Goal: Find specific page/section: Find specific page/section

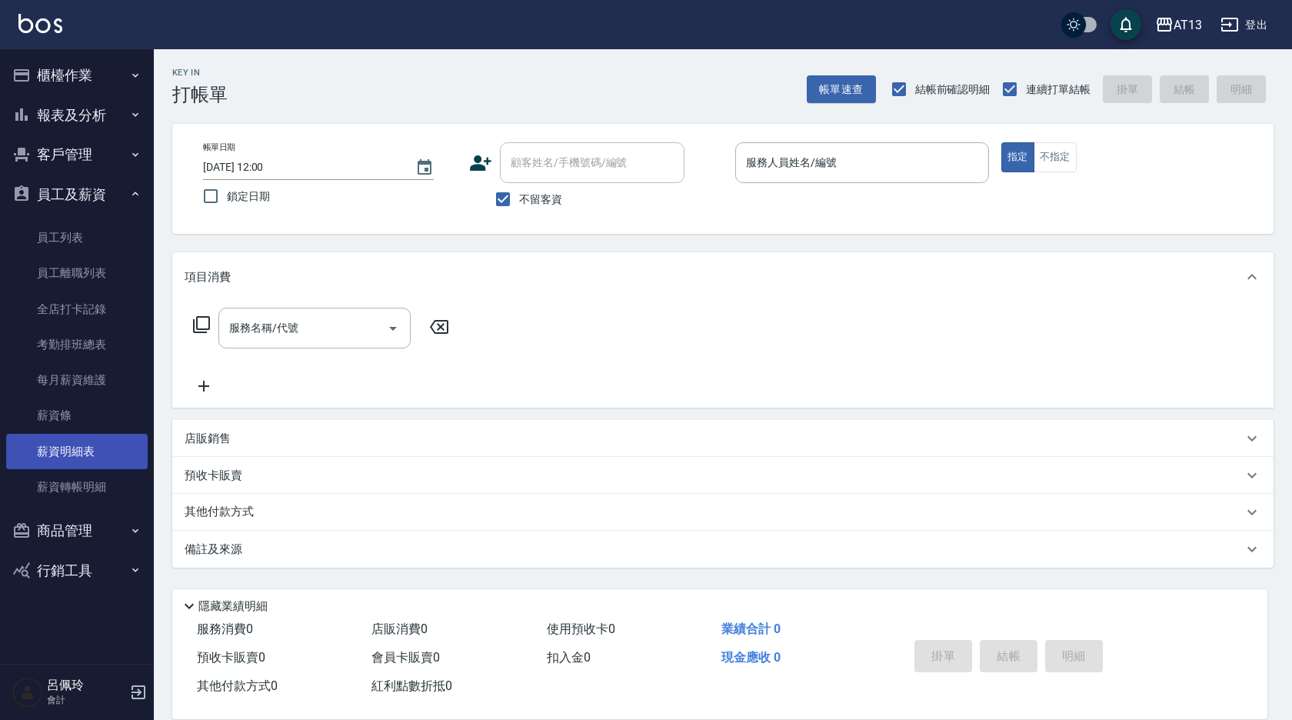
click at [98, 459] on link "薪資明細表" at bounding box center [76, 451] width 141 height 35
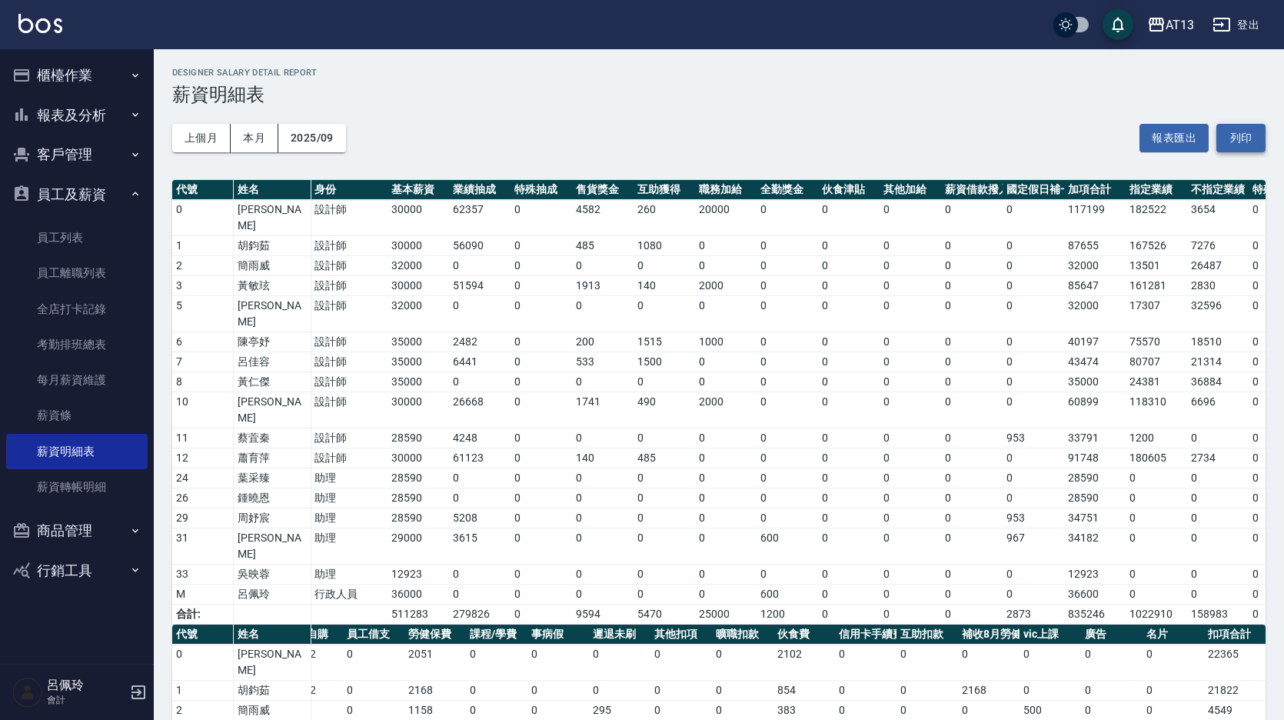
click at [1248, 131] on button "列印" at bounding box center [1240, 138] width 49 height 28
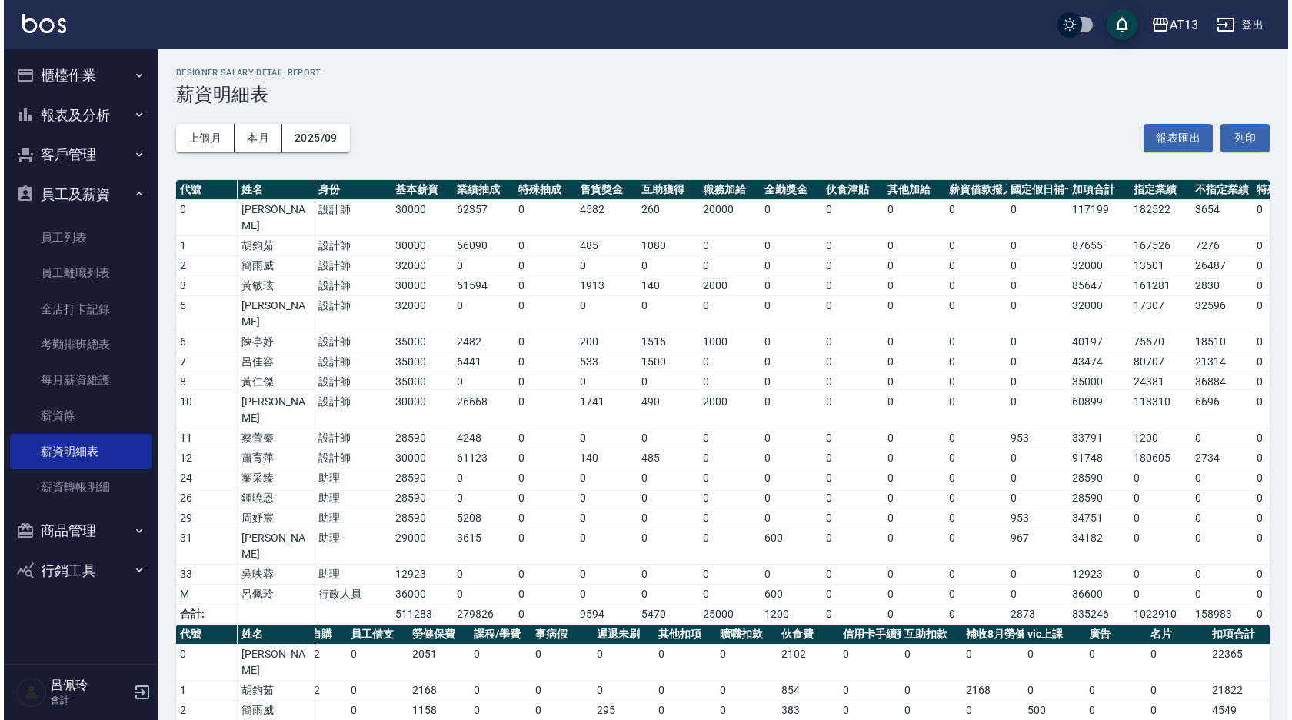
scroll to position [0, 98]
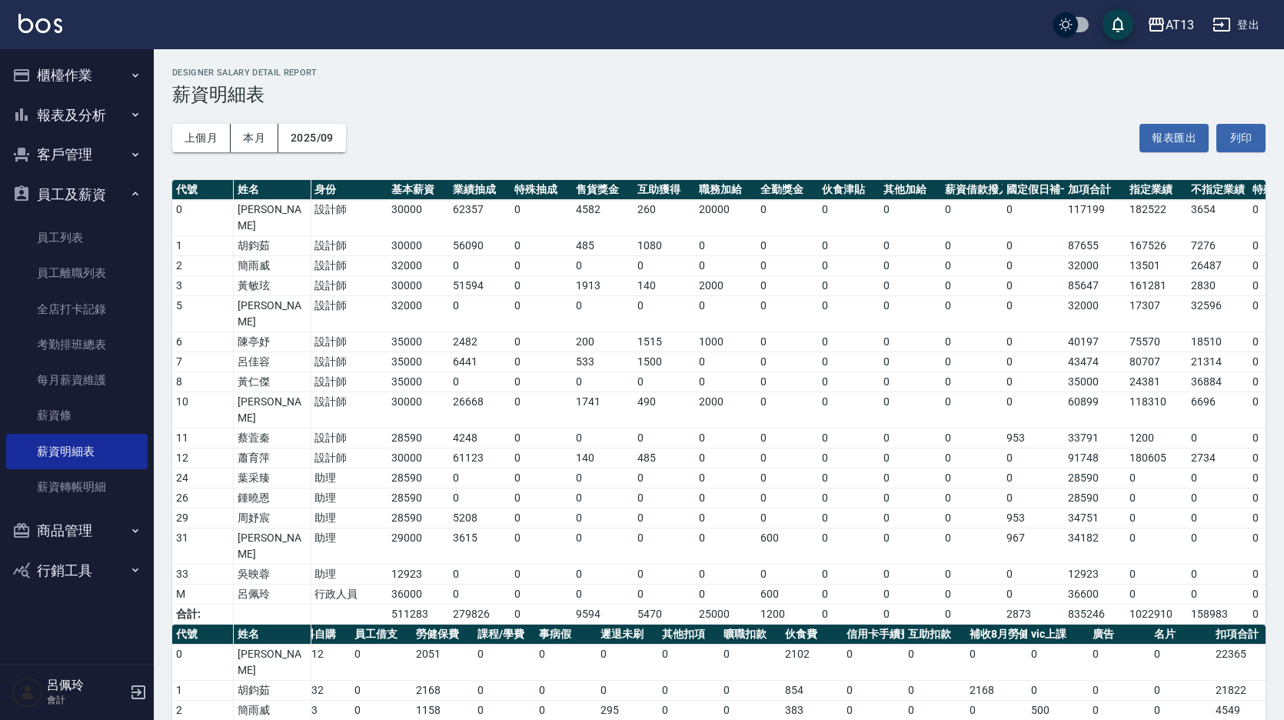
click at [67, 67] on button "櫃檯作業" at bounding box center [76, 75] width 141 height 40
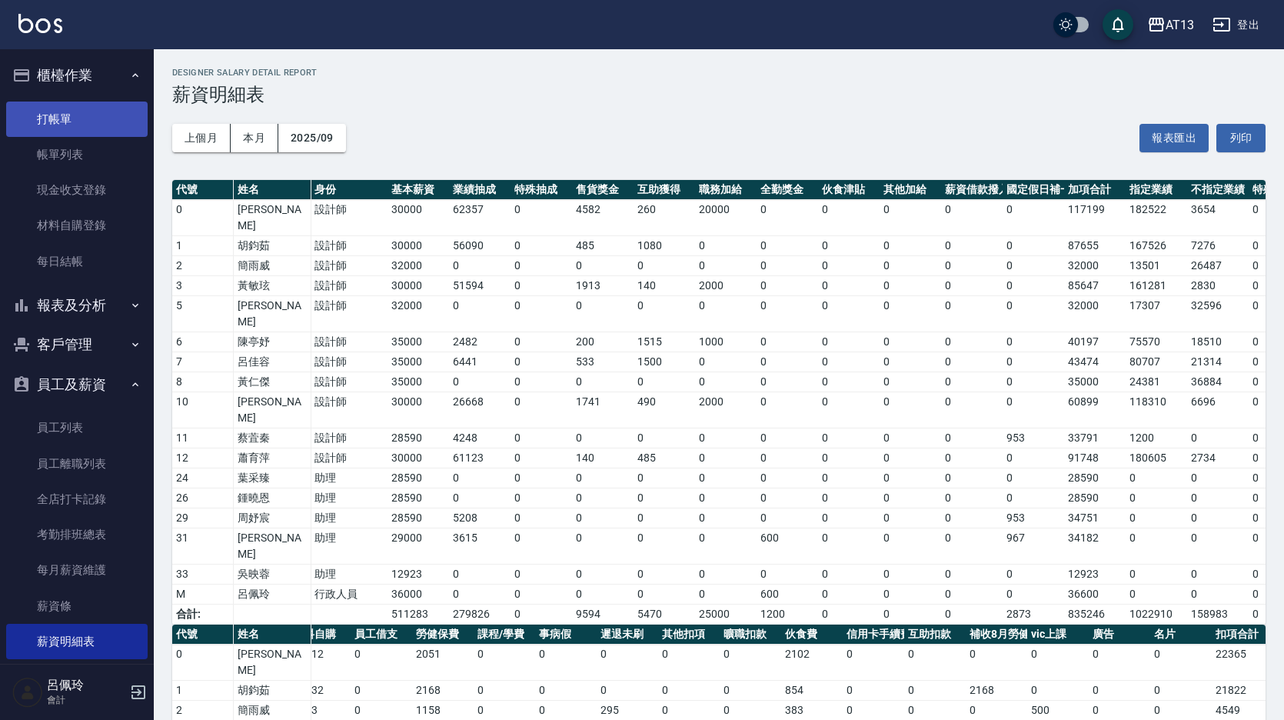
click at [62, 116] on link "打帳單" at bounding box center [76, 118] width 141 height 35
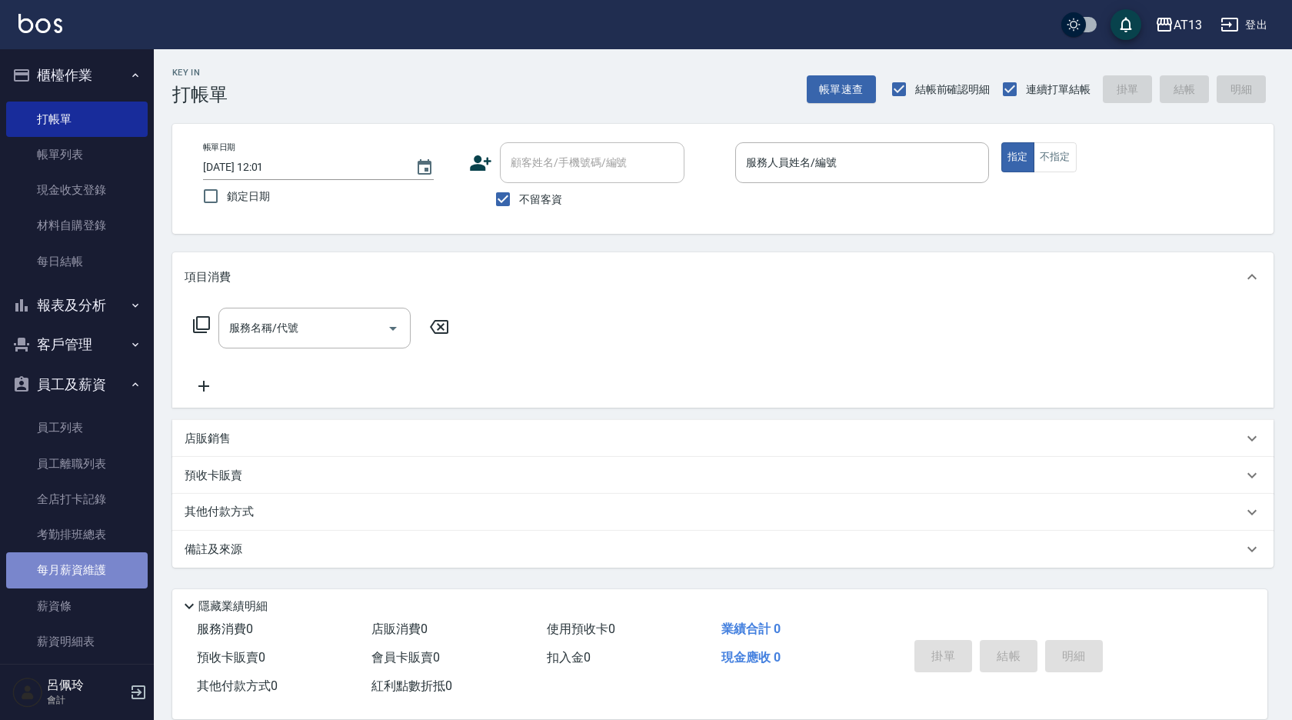
click at [108, 572] on link "每月薪資維護" at bounding box center [76, 569] width 141 height 35
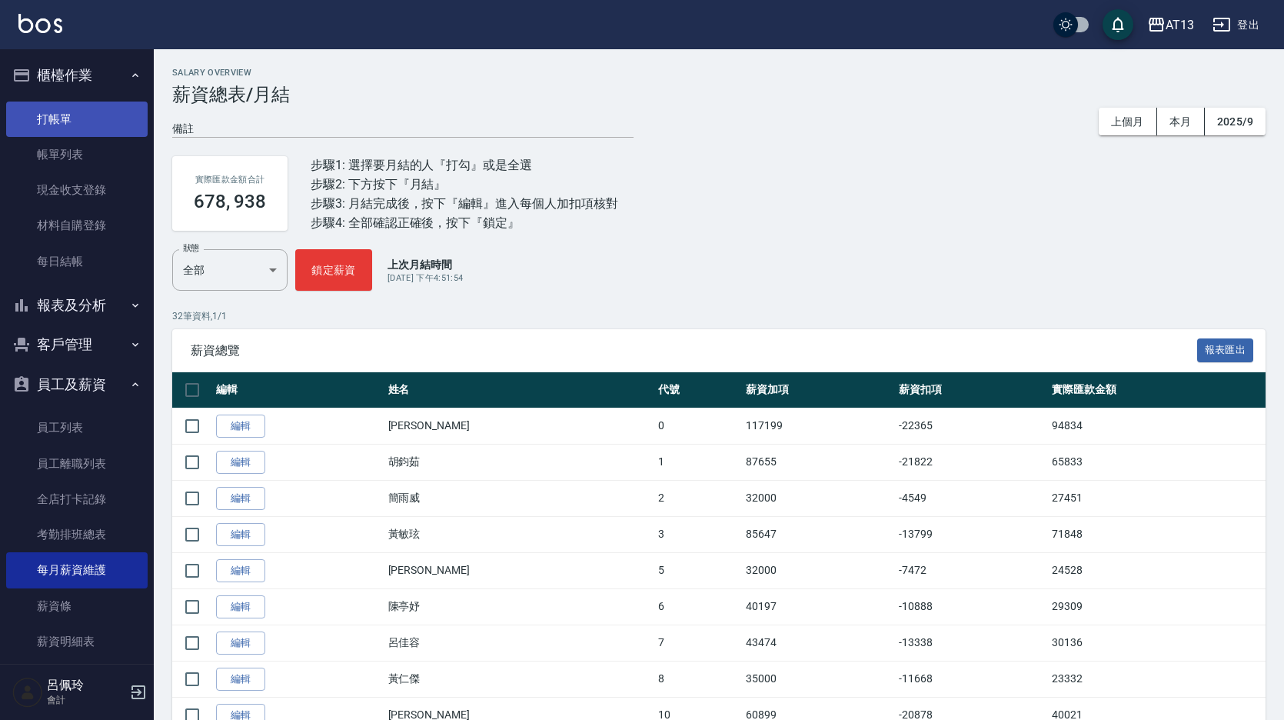
click at [92, 115] on link "打帳單" at bounding box center [76, 118] width 141 height 35
